Goal: Browse casually: Explore the website without a specific task or goal

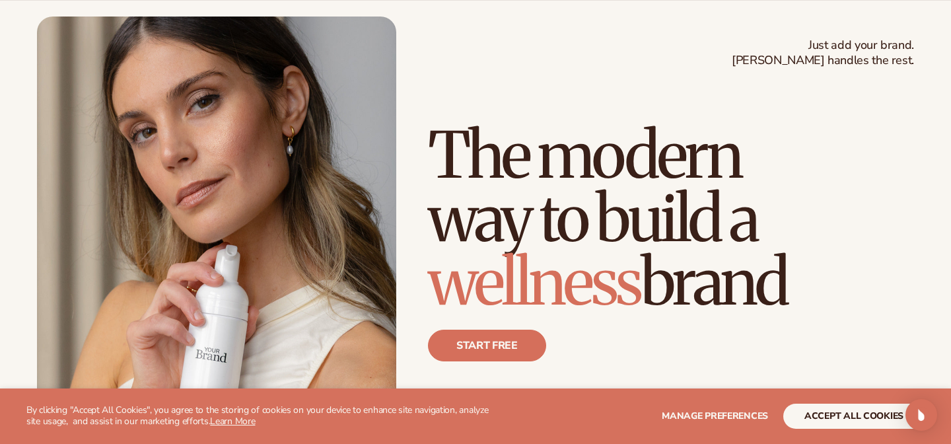
scroll to position [71, 0]
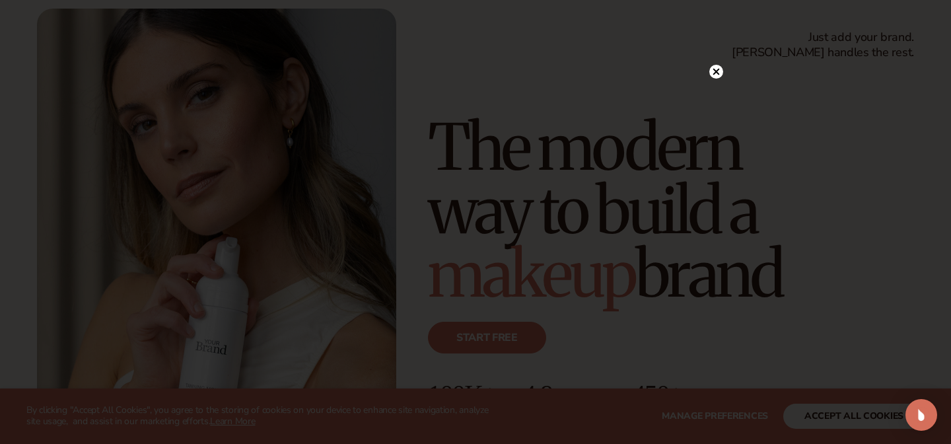
click at [720, 71] on circle at bounding box center [716, 72] width 14 height 14
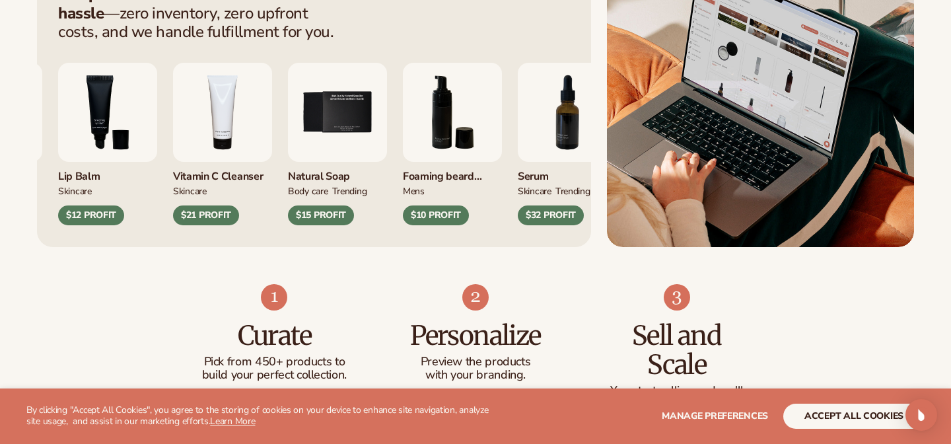
scroll to position [606, 0]
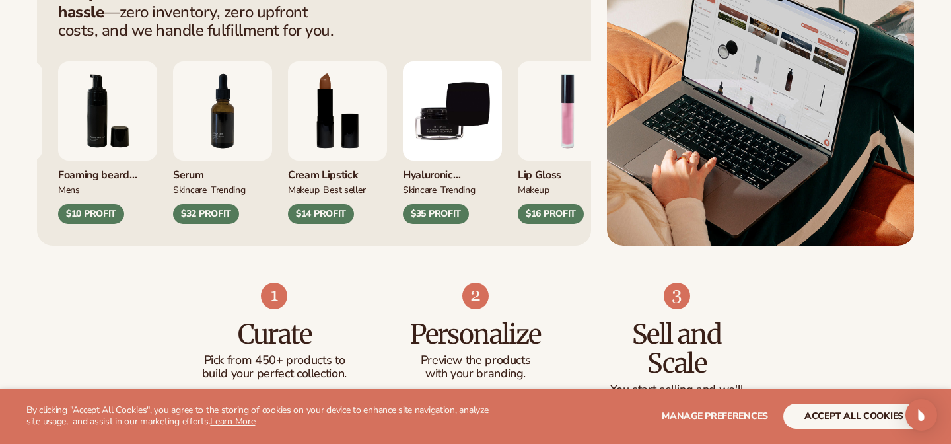
click at [387, 116] on img "8 / 9" at bounding box center [337, 110] width 99 height 99
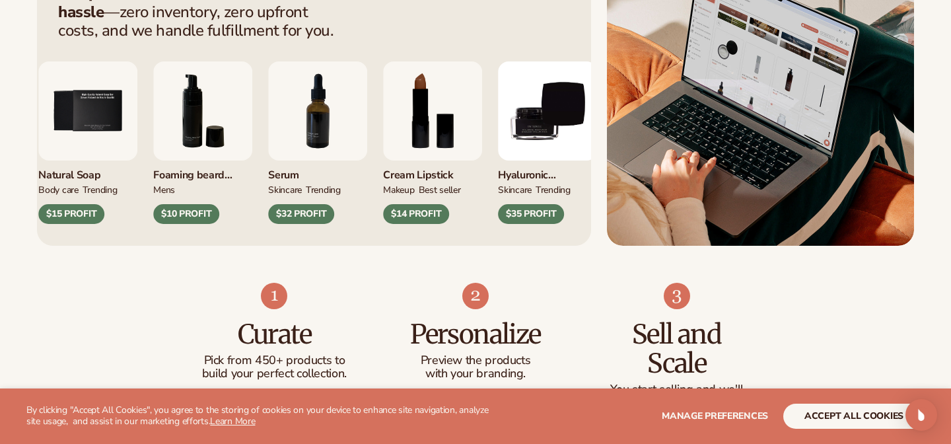
click at [421, 218] on div "$14 PROFIT" at bounding box center [416, 214] width 66 height 20
click at [414, 102] on img "8 / 9" at bounding box center [432, 110] width 99 height 99
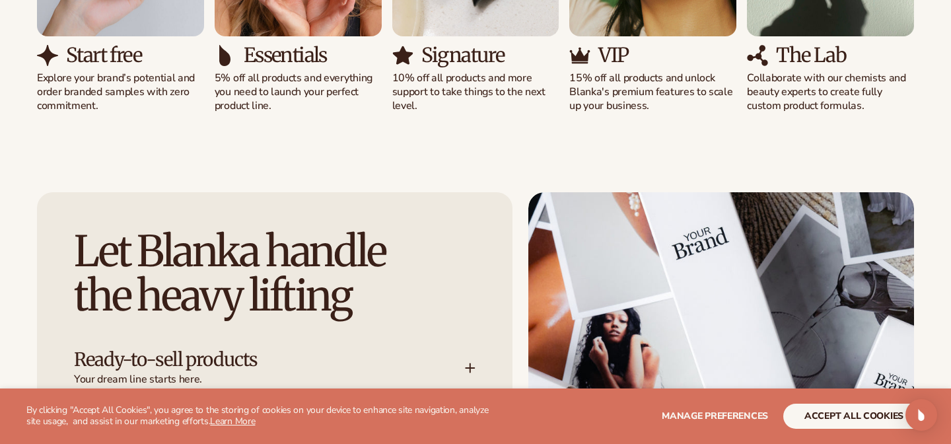
scroll to position [1486, 0]
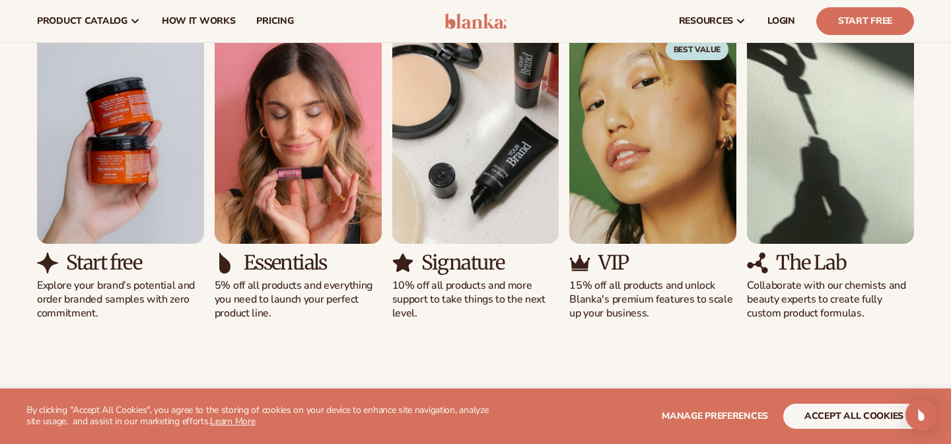
click at [109, 223] on img "1 / 5" at bounding box center [120, 137] width 167 height 213
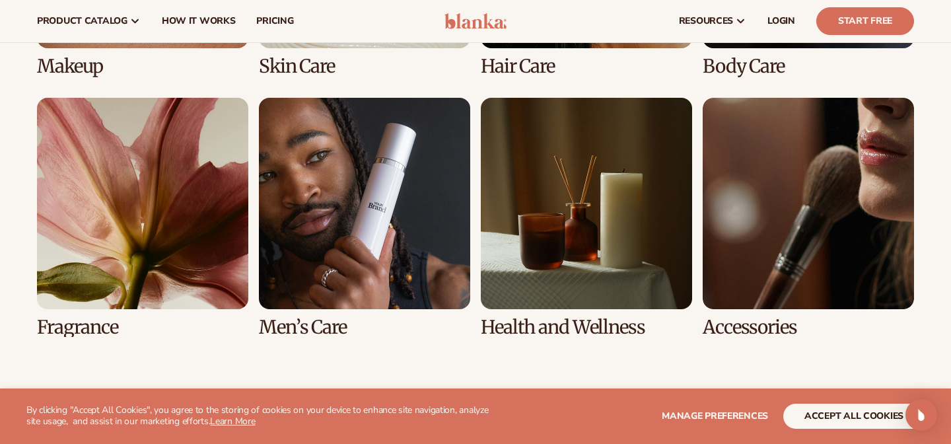
scroll to position [2733, 0]
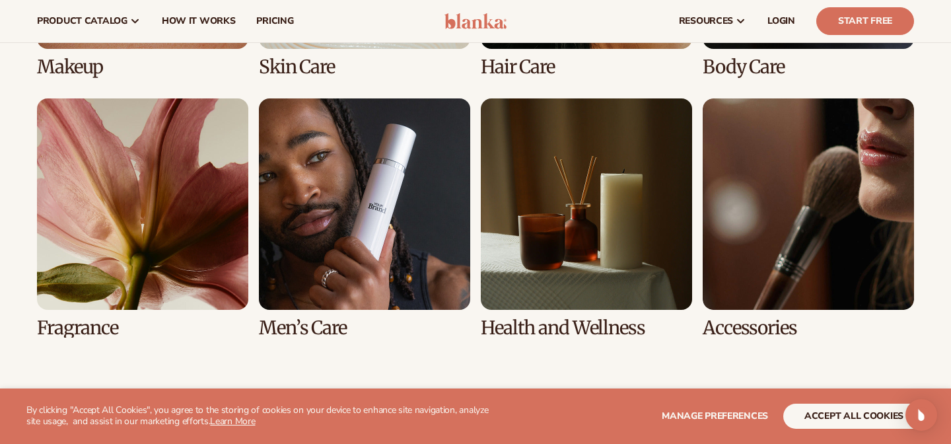
click at [540, 214] on link "7 / 8" at bounding box center [586, 218] width 211 height 240
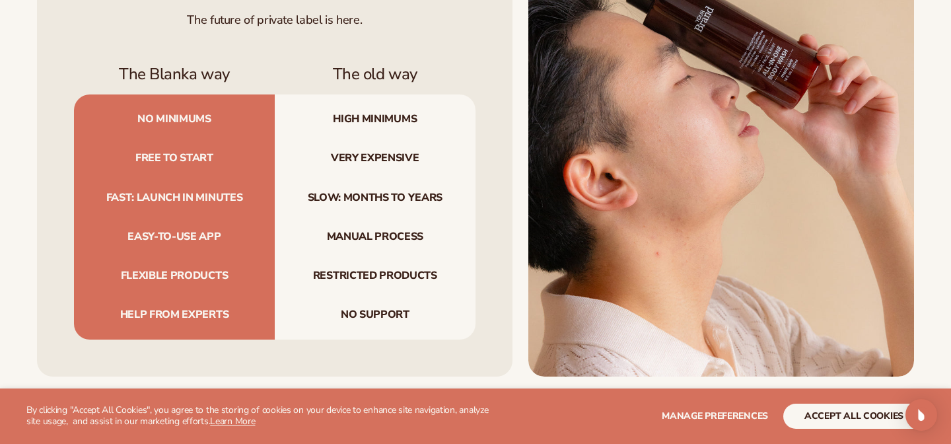
scroll to position [4093, 0]
